Goal: Transaction & Acquisition: Purchase product/service

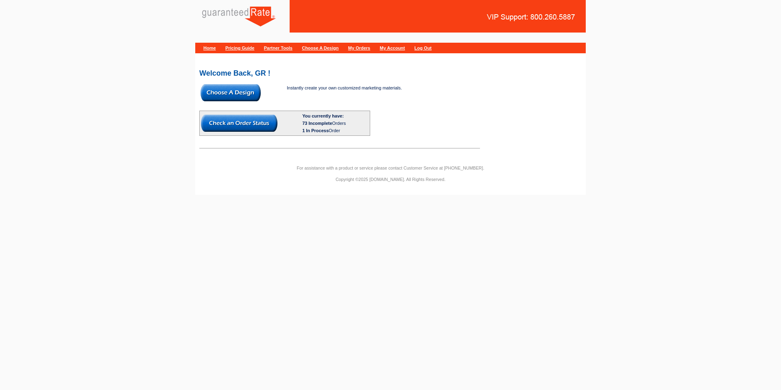
click at [277, 47] on link "Partner Tools" at bounding box center [278, 48] width 28 height 5
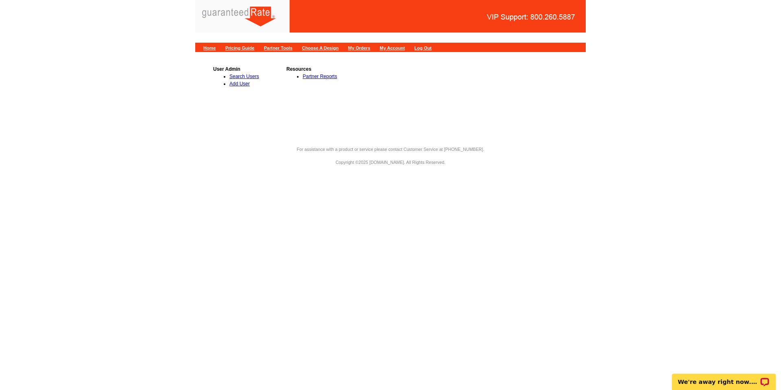
click at [229, 52] on div "User Admin Search Users Add User Resources Partner Reports" at bounding box center [390, 95] width 391 height 87
click at [231, 48] on link "Pricing Guide" at bounding box center [239, 48] width 29 height 5
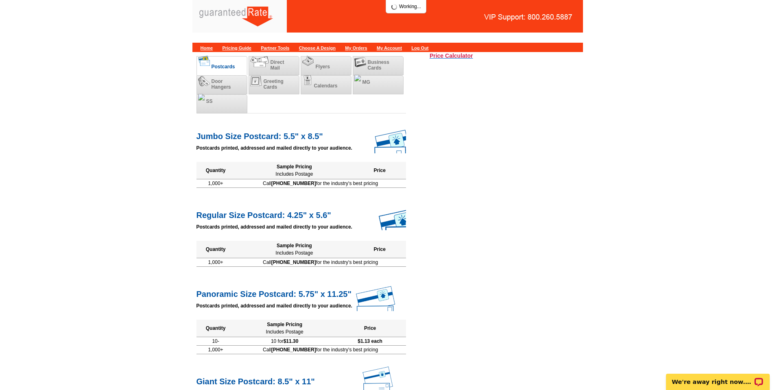
click at [466, 58] on h3 "Price Calculator" at bounding box center [452, 55] width 44 height 7
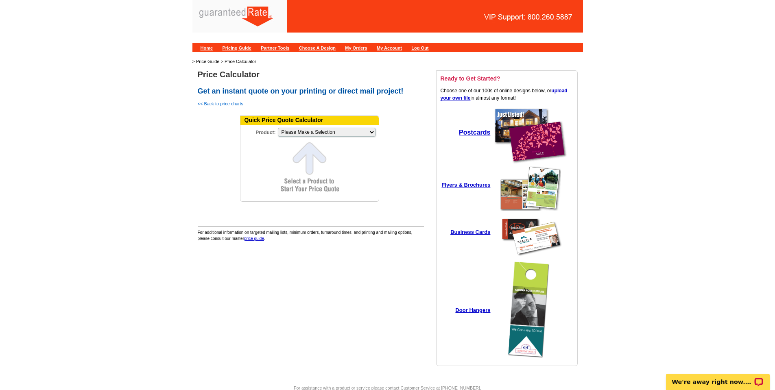
click at [234, 104] on link "<< Back to price charts" at bounding box center [221, 103] width 46 height 5
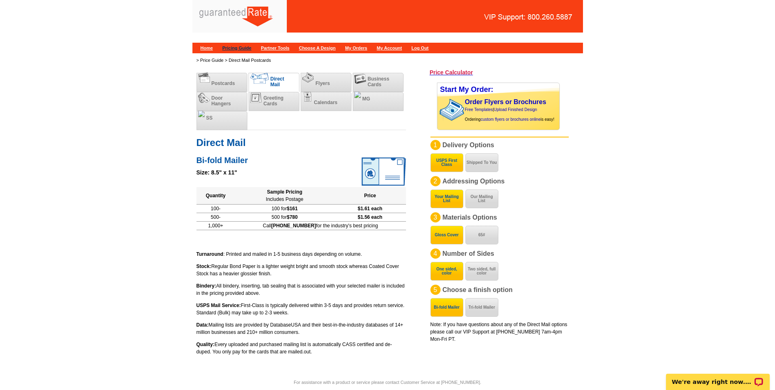
click at [251, 47] on link "Pricing Guide" at bounding box center [236, 48] width 29 height 5
click at [289, 50] on link "Partner Tools" at bounding box center [275, 48] width 28 height 5
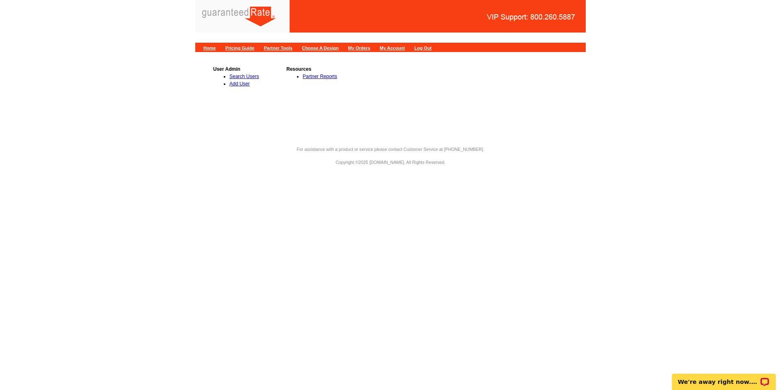
click at [245, 85] on link "Add User" at bounding box center [239, 84] width 20 height 6
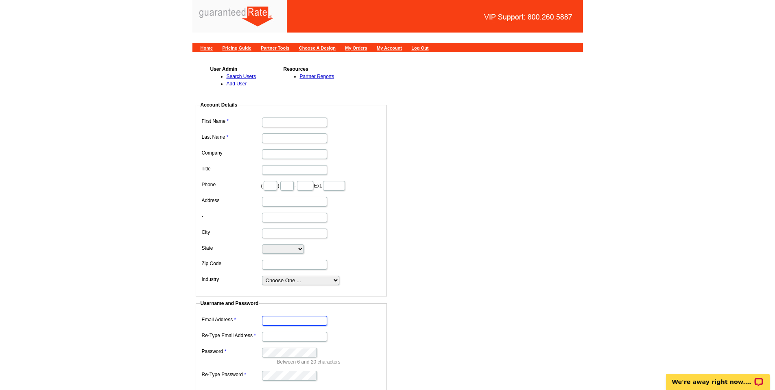
type input "[EMAIL_ADDRESS][DOMAIN_NAME]"
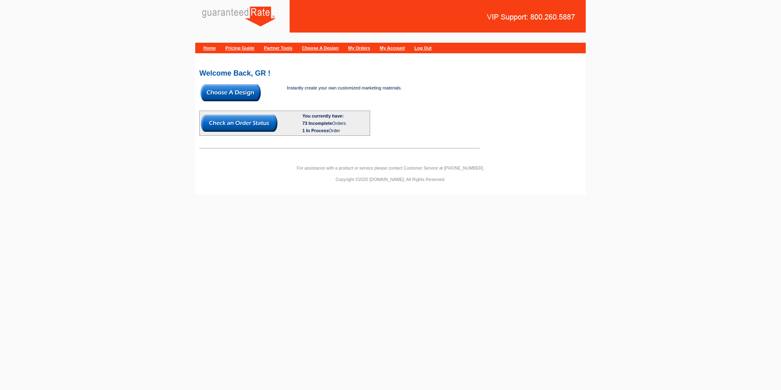
click at [252, 46] on link "Pricing Guide" at bounding box center [239, 48] width 29 height 5
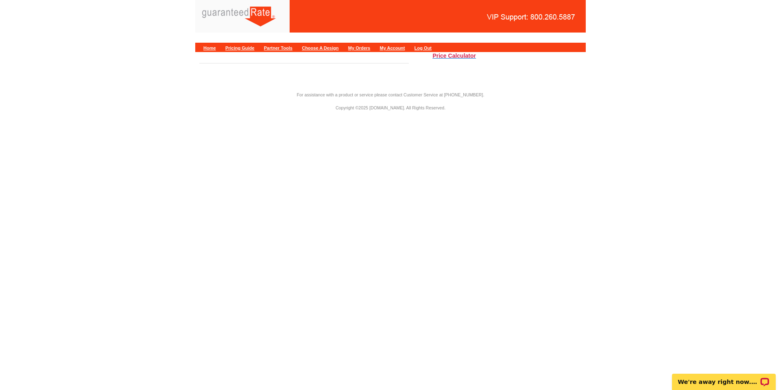
click at [467, 59] on h3 "Price Calculator" at bounding box center [454, 55] width 44 height 7
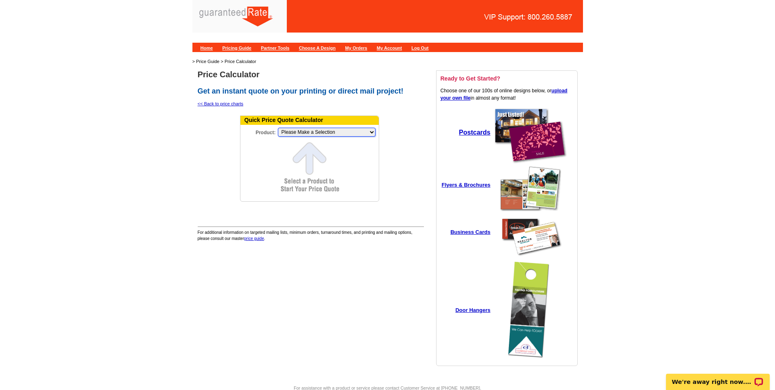
click at [334, 129] on select "Please Make a Selection Jumbo Postcard (5.5" x 8.5") Regular Postcard (4.25" x …" at bounding box center [327, 132] width 98 height 9
select select "2"
click at [278, 128] on select "Please Make a Selection Jumbo Postcard (5.5" x 8.5") Regular Postcard (4.25" x …" at bounding box center [327, 132] width 98 height 9
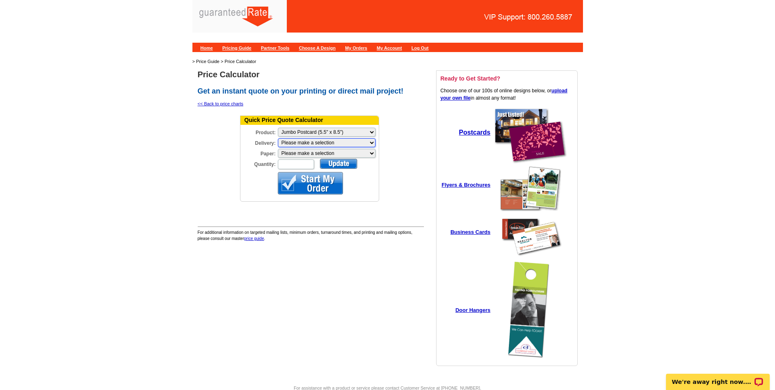
click at [334, 142] on select "Please make a selection Print + Address+USPS First Class Print-Only+Shipped To …" at bounding box center [327, 142] width 98 height 9
click at [308, 153] on select "Please make a selection Recyclable Board Magnetic Stock" at bounding box center [327, 153] width 98 height 9
select select "3"
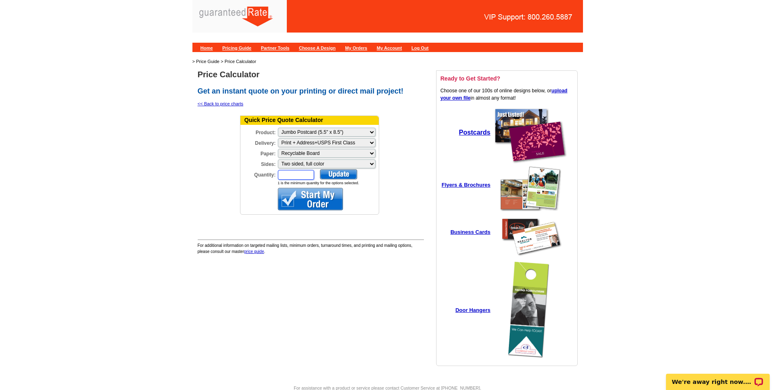
click at [289, 173] on input "Quantity:" at bounding box center [296, 175] width 36 height 10
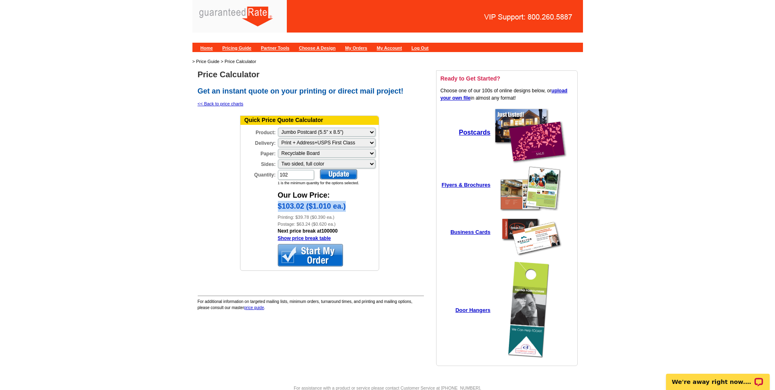
drag, startPoint x: 278, startPoint y: 204, endPoint x: 367, endPoint y: 204, distance: 89.1
click at [367, 204] on div "$103.02 ($1.010 ea.)" at bounding box center [328, 207] width 101 height 13
copy div "$103.02 ($1.010 ea.)"
click at [293, 173] on input "102" at bounding box center [296, 175] width 36 height 10
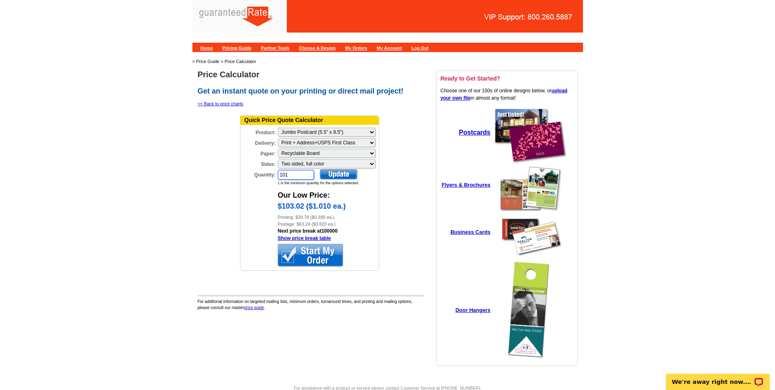
type input "101"
click at [330, 175] on div at bounding box center [338, 174] width 37 height 10
click at [340, 174] on div at bounding box center [338, 174] width 37 height 10
